Goal: Information Seeking & Learning: Check status

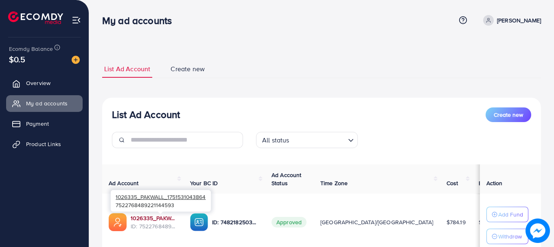
click at [163, 217] on link "1026335_PAKWALL_1751531043864" at bounding box center [154, 218] width 46 height 8
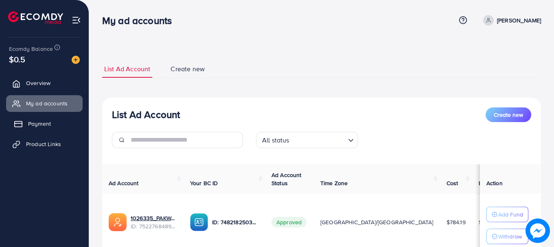
click at [55, 129] on link "Payment" at bounding box center [44, 124] width 77 height 16
click at [55, 142] on span "Product Links" at bounding box center [45, 144] width 35 height 8
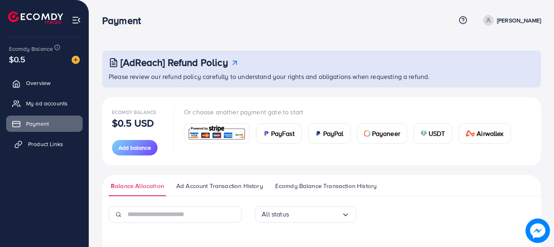
click at [30, 144] on span "Product Links" at bounding box center [45, 144] width 35 height 8
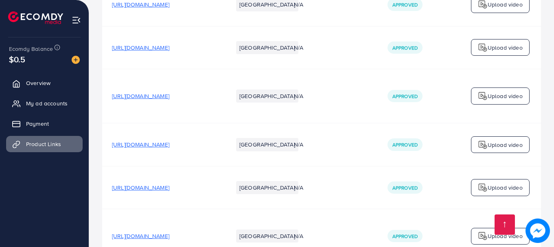
scroll to position [4516, 0]
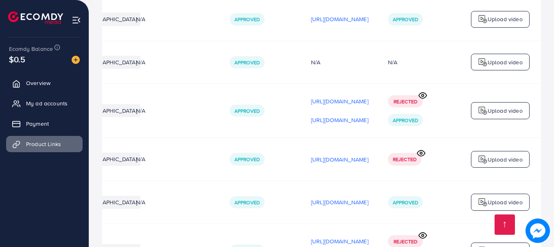
scroll to position [0, 247]
